Goal: Find specific page/section: Find specific page/section

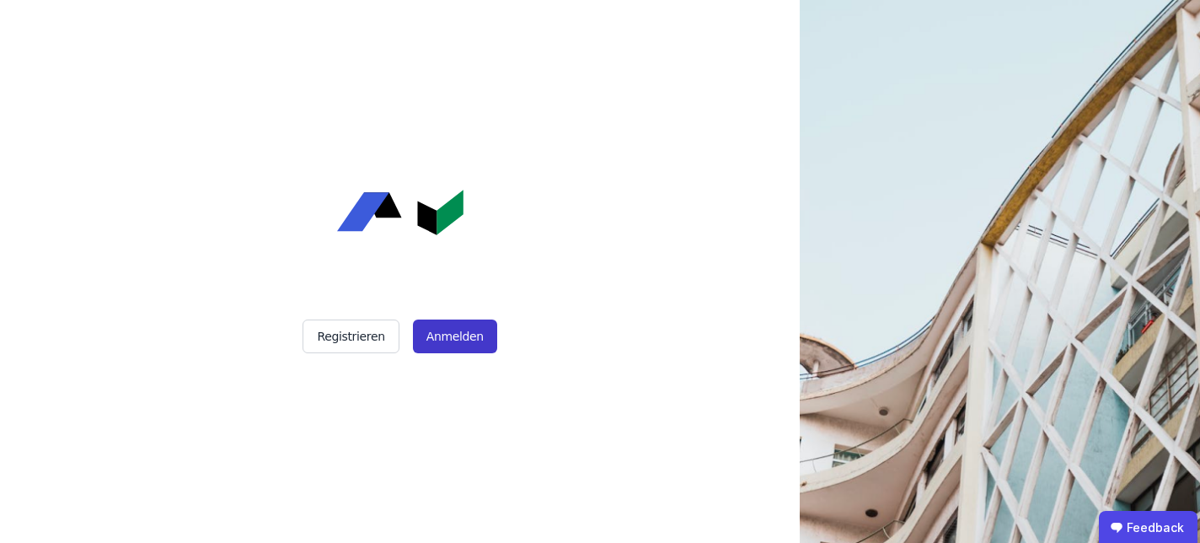
click at [463, 325] on button "Anmelden" at bounding box center [455, 336] width 84 height 34
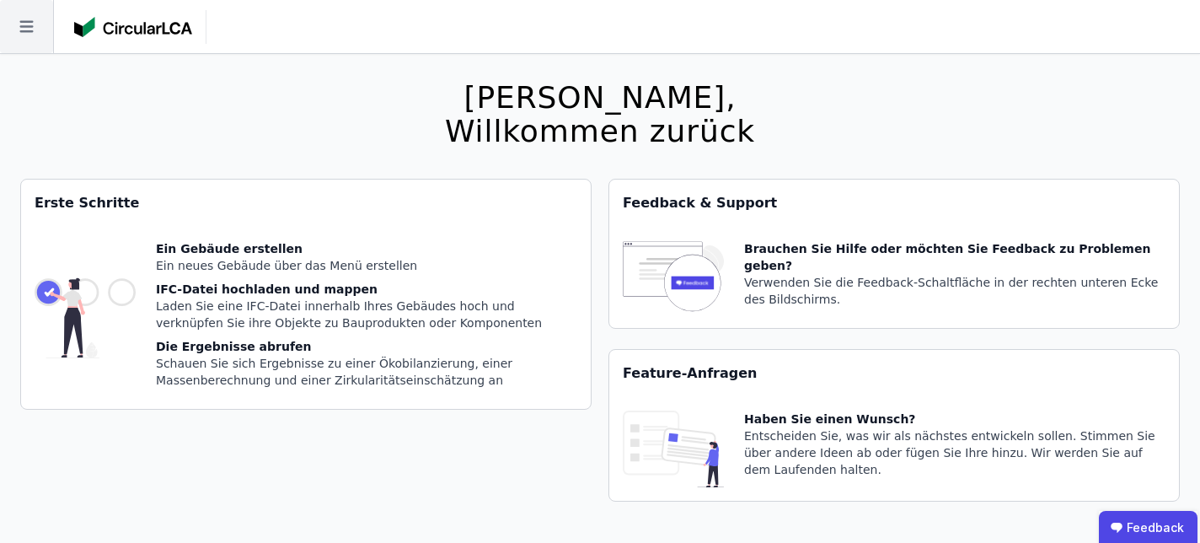
click at [21, 24] on icon at bounding box center [26, 26] width 53 height 53
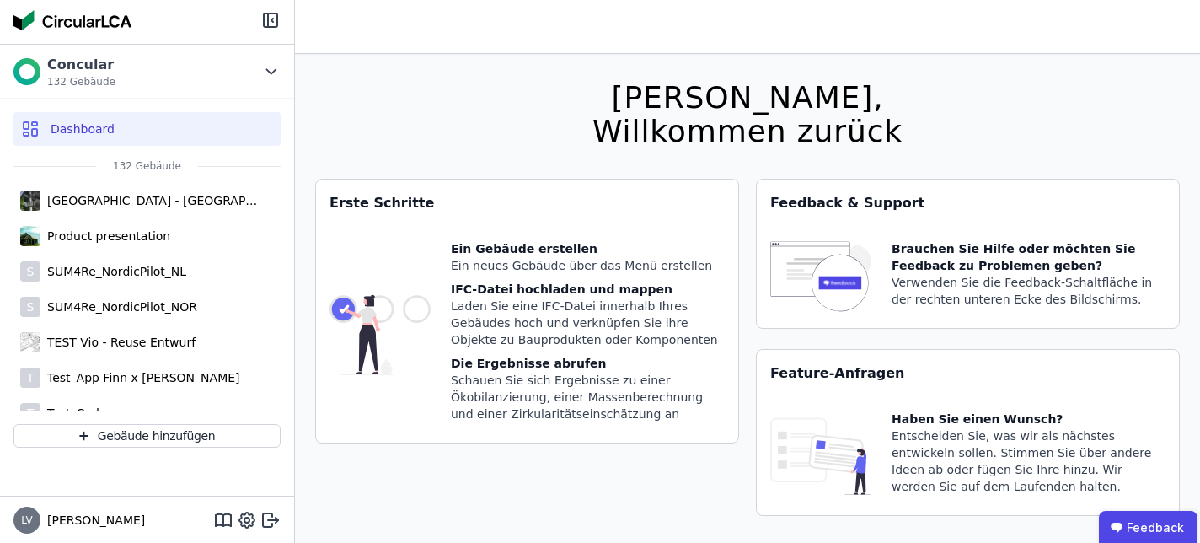
scroll to position [4234, 0]
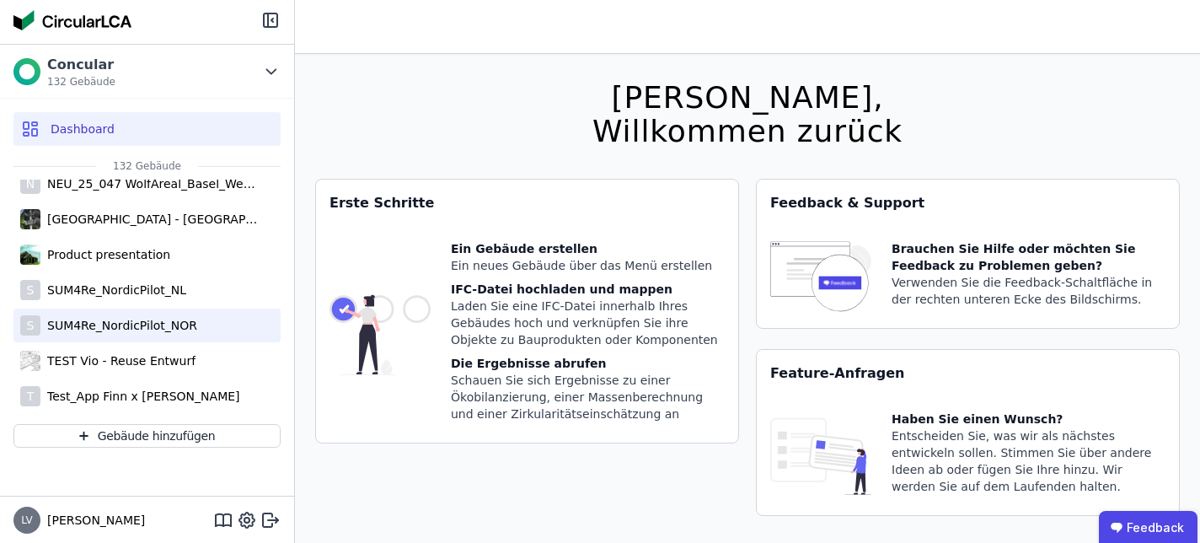
click at [124, 330] on div "SUM4Re_NordicPilot_NOR" at bounding box center [118, 325] width 157 height 17
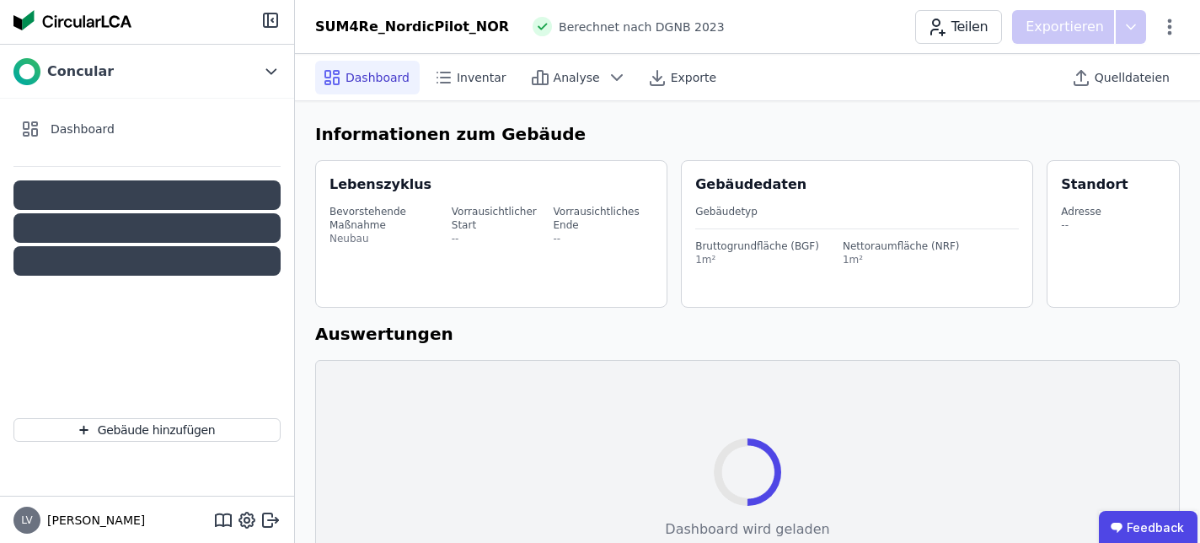
select select "*"
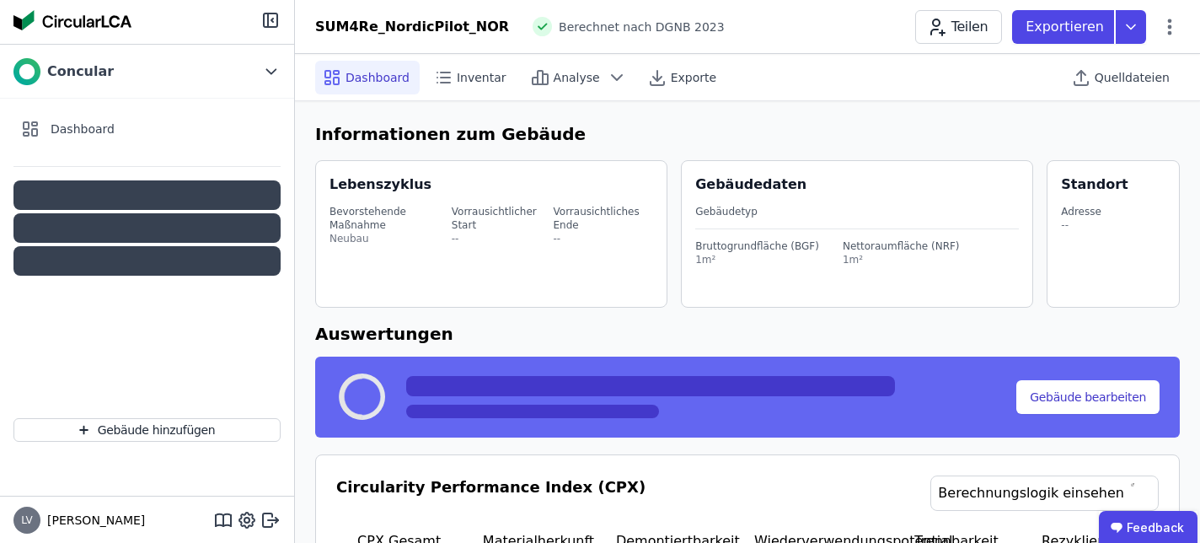
select select "*"
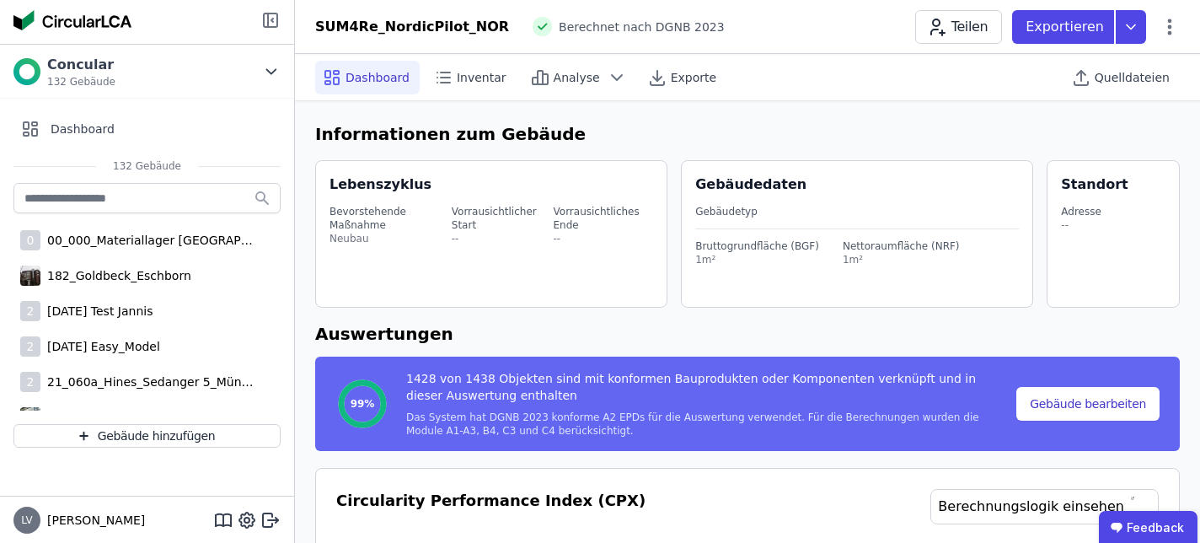
click at [268, 23] on icon at bounding box center [268, 19] width 0 height 13
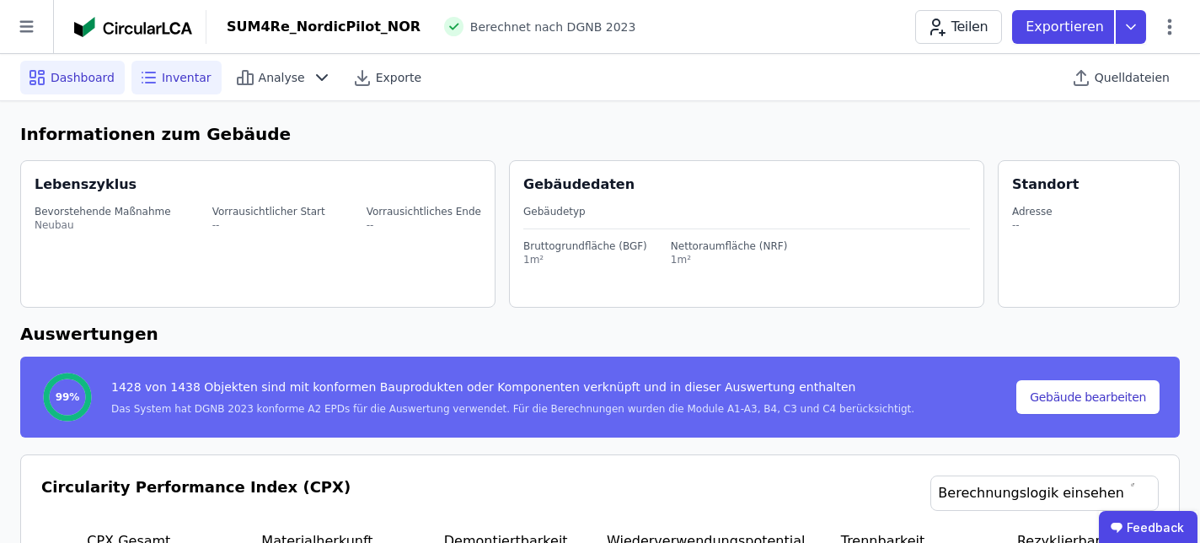
click at [183, 75] on span "Inventar" at bounding box center [187, 77] width 50 height 17
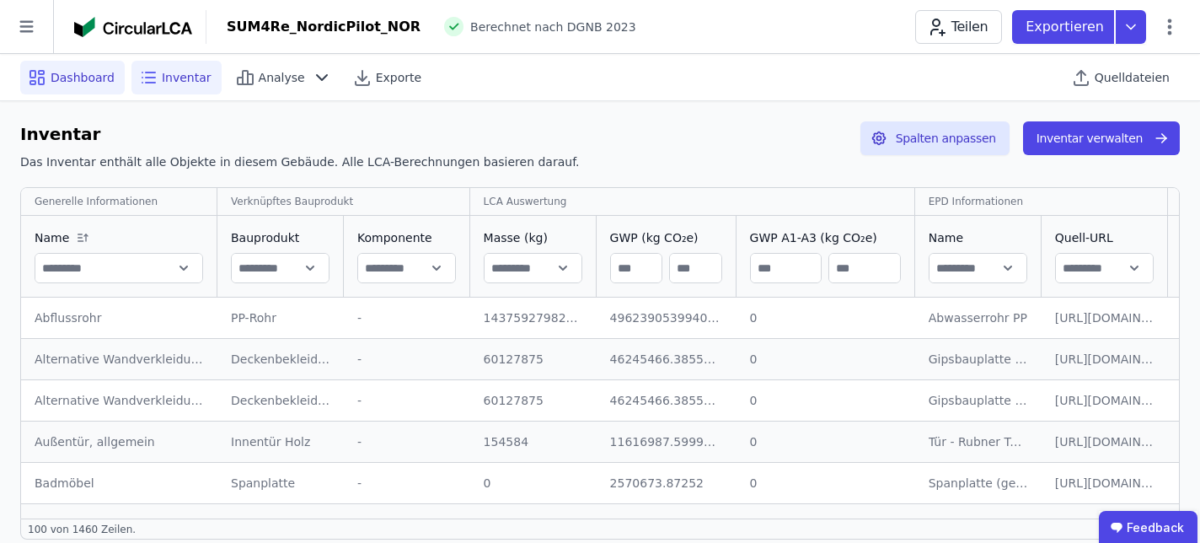
click at [84, 80] on span "Dashboard" at bounding box center [83, 77] width 64 height 17
select select "*"
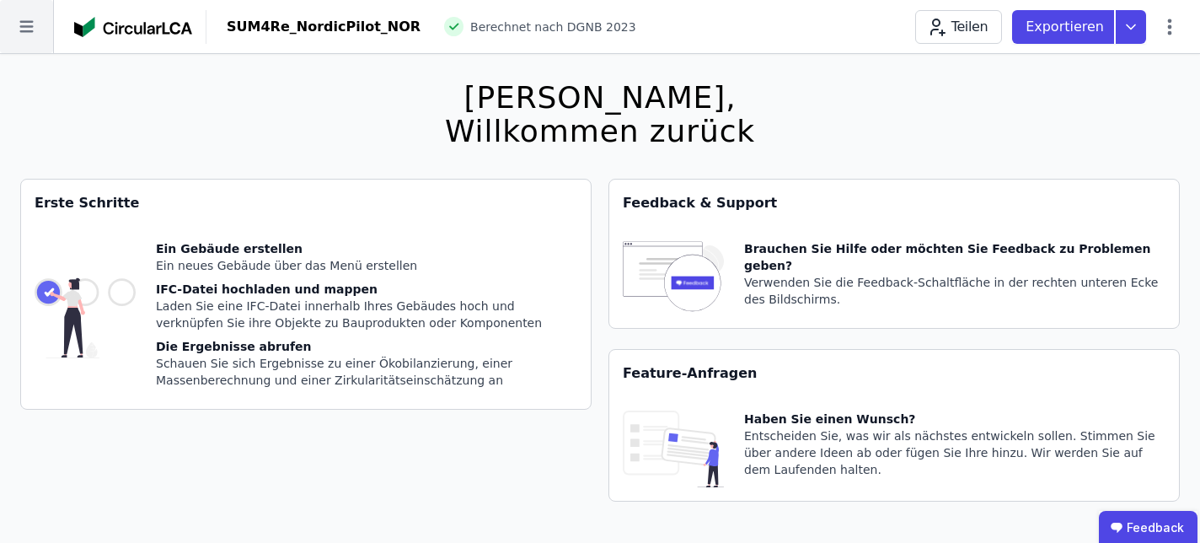
click at [19, 11] on icon at bounding box center [26, 26] width 53 height 53
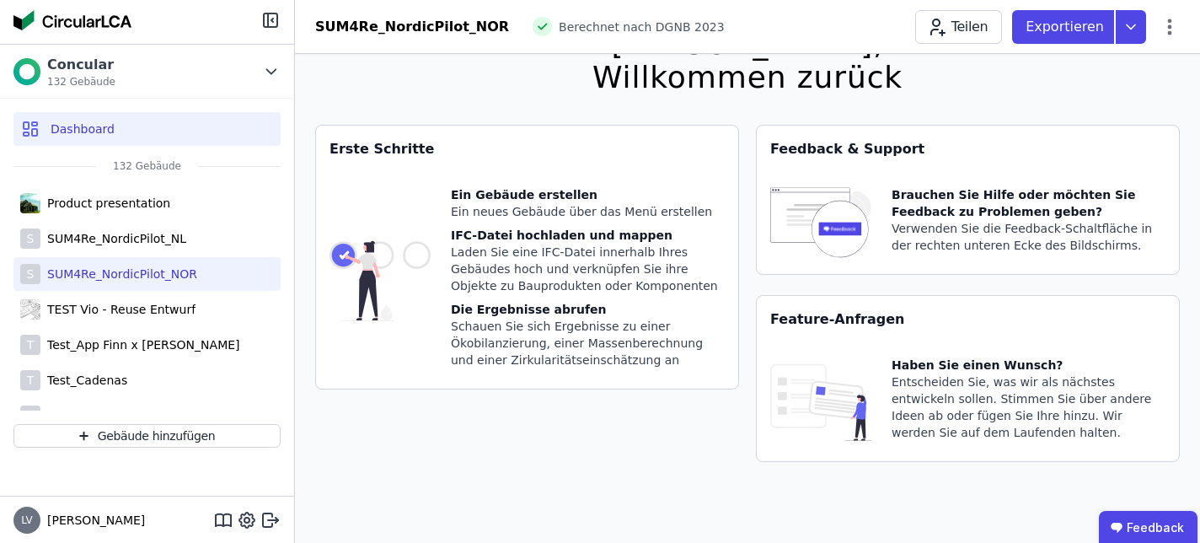
scroll to position [4273, 0]
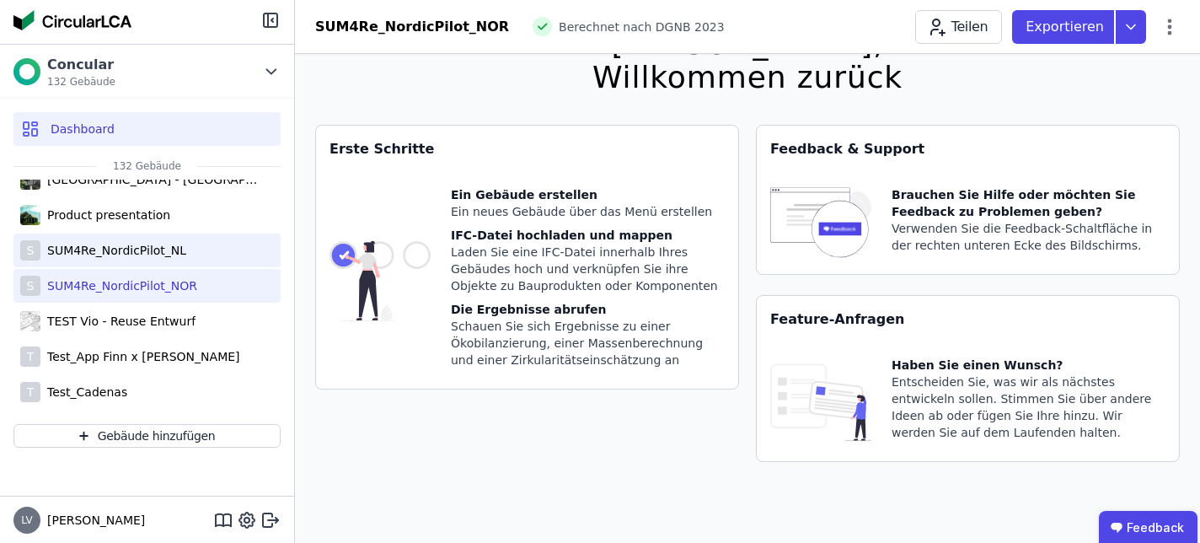
click at [148, 257] on div "SUM4Re_NordicPilot_NL" at bounding box center [113, 250] width 146 height 17
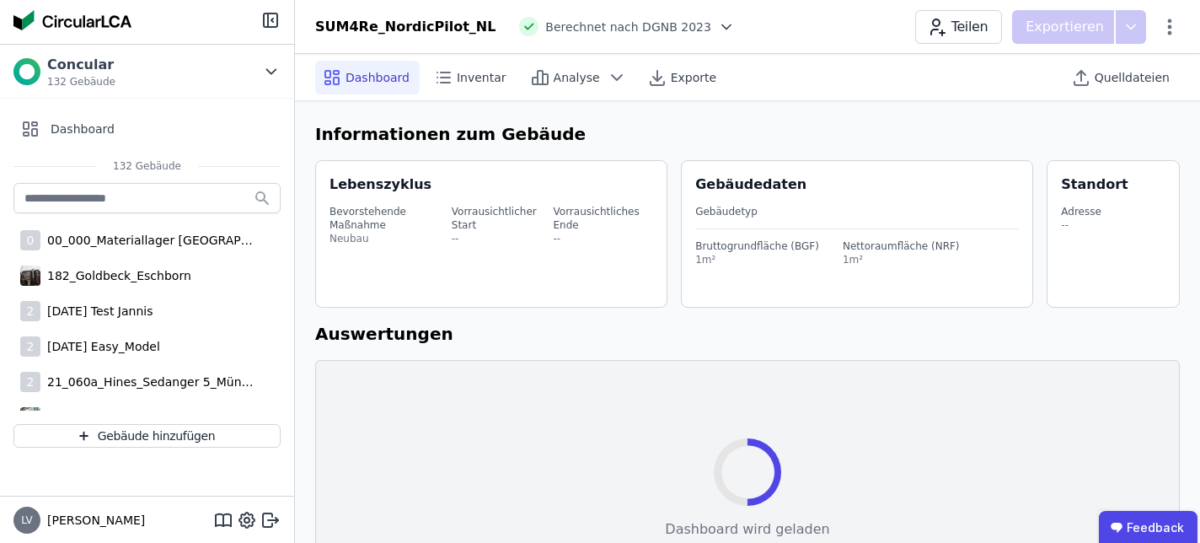
select select "*"
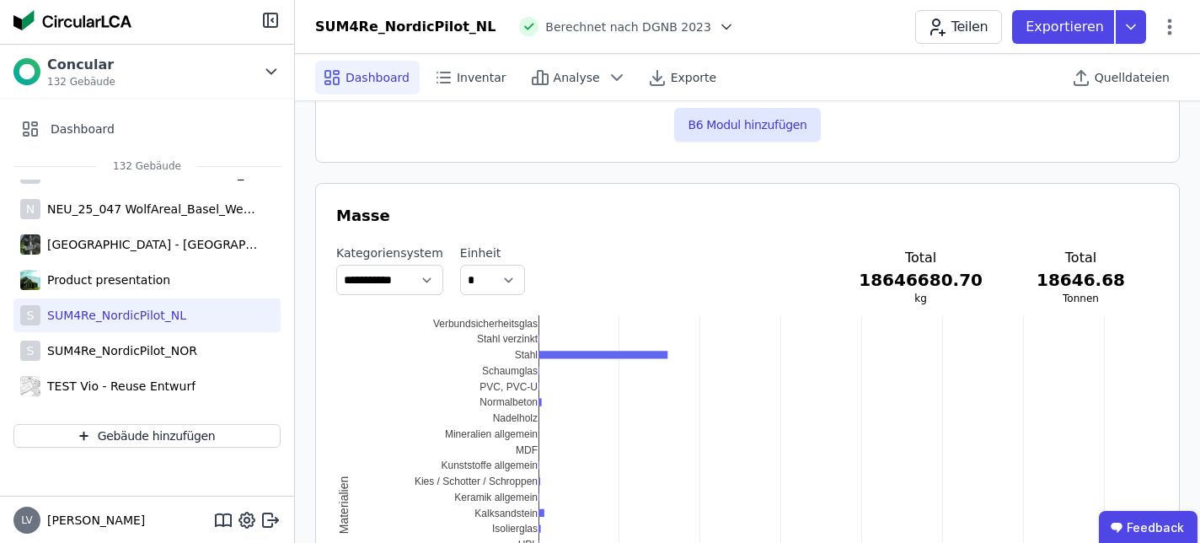
scroll to position [4214, 0]
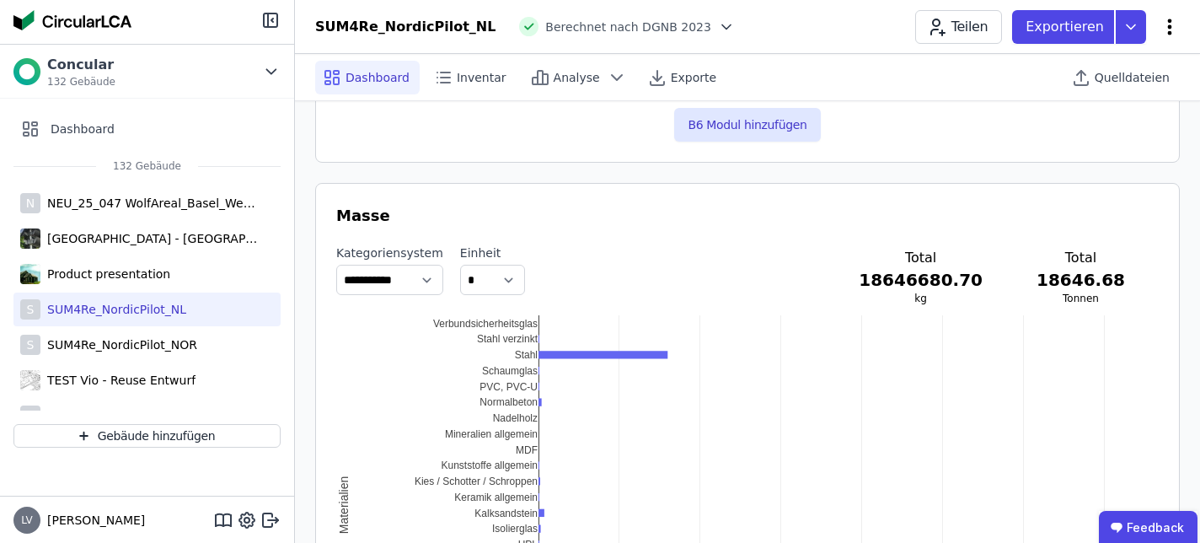
click at [1165, 32] on icon at bounding box center [1170, 27] width 20 height 20
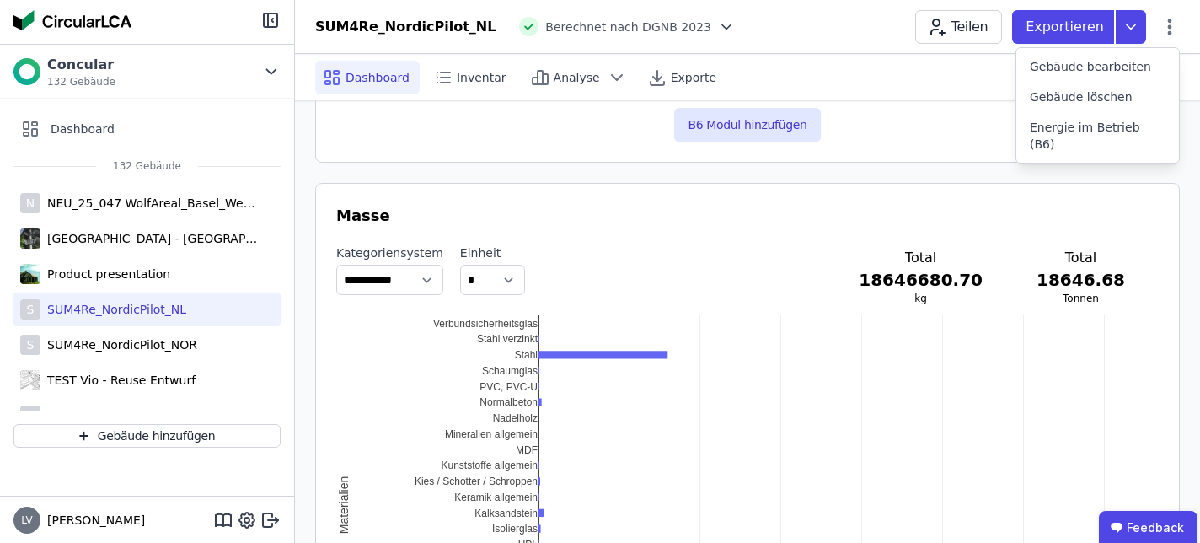
click at [846, 154] on div "Emmisionen im Betrieb (B6) Keine Auswertung verfügbar B6 Modul hinzufügen" at bounding box center [747, 49] width 865 height 227
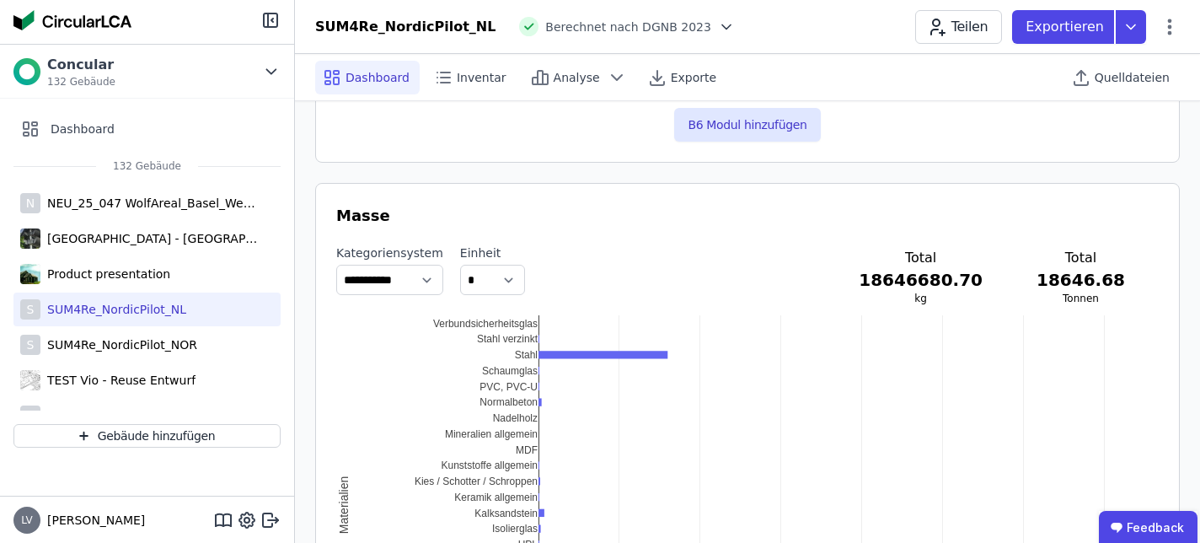
click at [351, 147] on div "Emmisionen im Betrieb (B6) Keine Auswertung verfügbar B6 Modul hinzufügen" at bounding box center [747, 49] width 865 height 227
click at [168, 349] on div "SUM4Re_NordicPilot_NOR" at bounding box center [118, 344] width 157 height 17
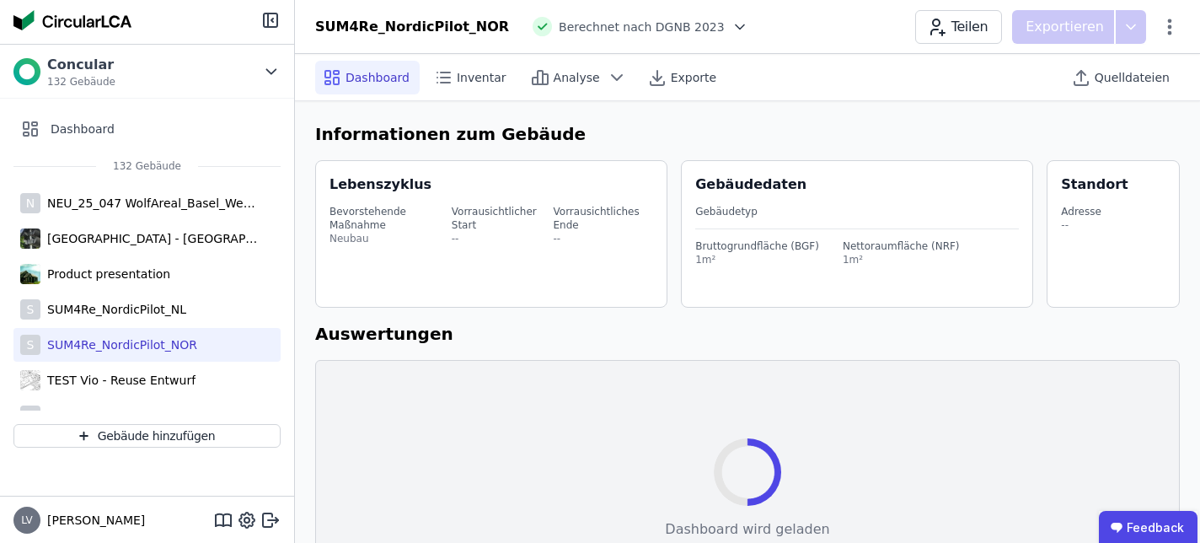
select select "*"
